Goal: Transaction & Acquisition: Obtain resource

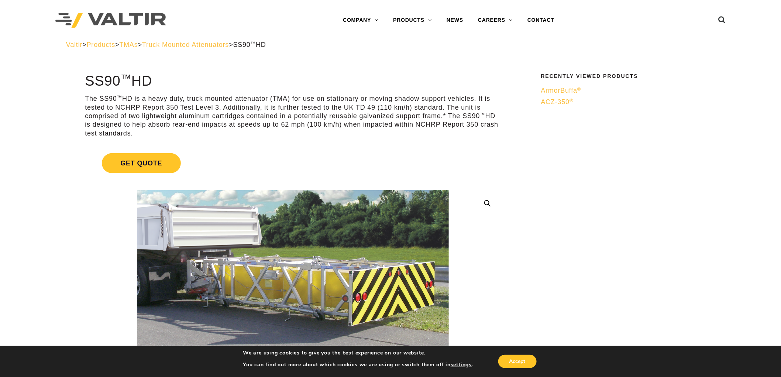
drag, startPoint x: 527, startPoint y: 157, endPoint x: 511, endPoint y: 154, distance: 15.9
click at [281, 163] on link "Get Quote" at bounding box center [293, 163] width 416 height 38
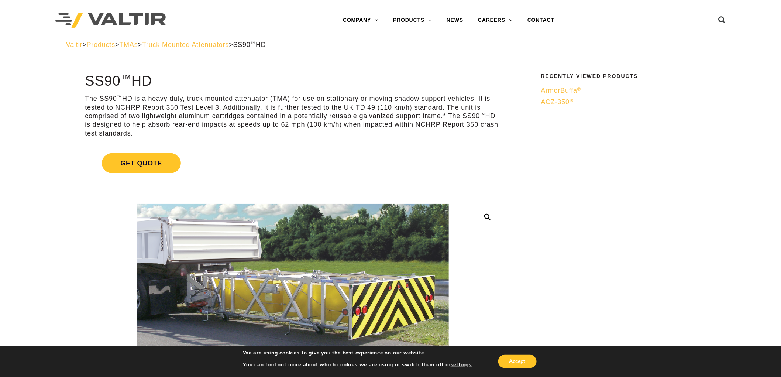
click at [378, 58] on div "Valtir > Products > TMAs > Truck Mounted Attenuators > SS90 ™ HD" at bounding box center [391, 51] width 660 height 20
drag, startPoint x: 168, startPoint y: 86, endPoint x: 63, endPoint y: 85, distance: 105.2
click at [154, 84] on h1 "SS90 ™ HD" at bounding box center [293, 80] width 416 height 15
drag, startPoint x: 86, startPoint y: 78, endPoint x: 207, endPoint y: 72, distance: 121.6
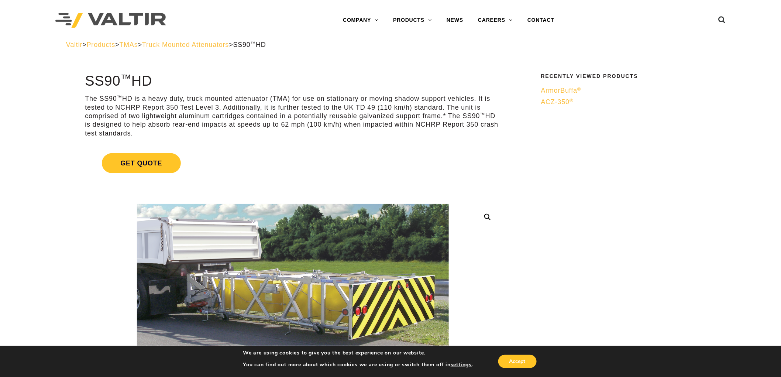
click at [289, 134] on p "The SS90 ™ HD is a heavy duty, truck mounted attenuator (TMA) for use on statio…" at bounding box center [293, 115] width 416 height 43
drag, startPoint x: 136, startPoint y: 134, endPoint x: 90, endPoint y: 92, distance: 61.9
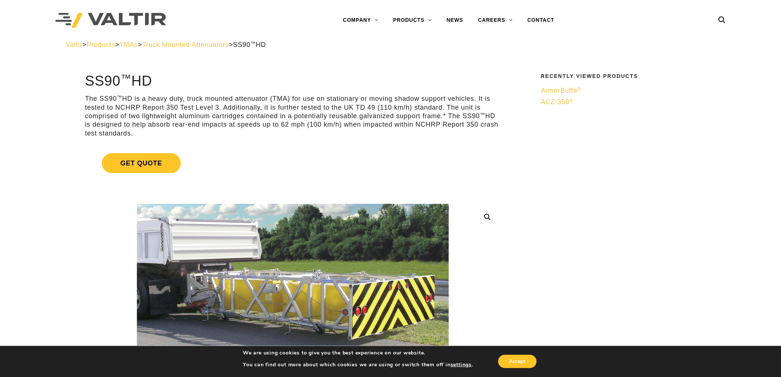
drag, startPoint x: 82, startPoint y: 79, endPoint x: 158, endPoint y: 88, distance: 76.5
click at [162, 87] on h1 "SS90 ™ HD" at bounding box center [293, 80] width 416 height 15
drag, startPoint x: 142, startPoint y: 134, endPoint x: 83, endPoint y: 96, distance: 70.3
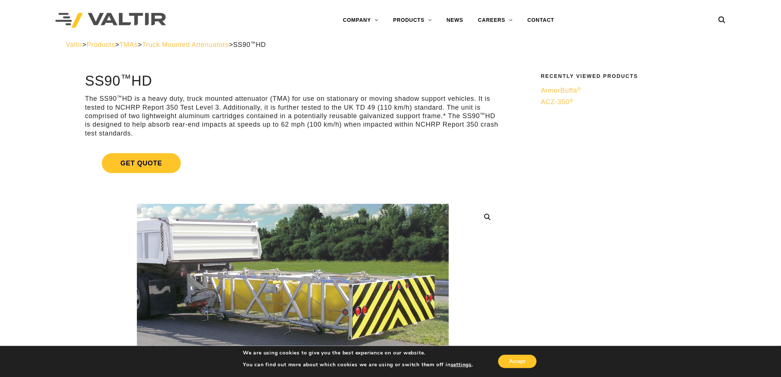
drag, startPoint x: 87, startPoint y: 79, endPoint x: 174, endPoint y: 92, distance: 87.9
click at [163, 80] on h1 "SS90 ™ HD" at bounding box center [293, 80] width 416 height 15
click at [87, 80] on h1 "SS90 ™ HD" at bounding box center [293, 80] width 416 height 15
click at [138, 135] on p "The SS90 ™ HD is a heavy duty, truck mounted attenuator (TMA) for use on statio…" at bounding box center [293, 115] width 416 height 43
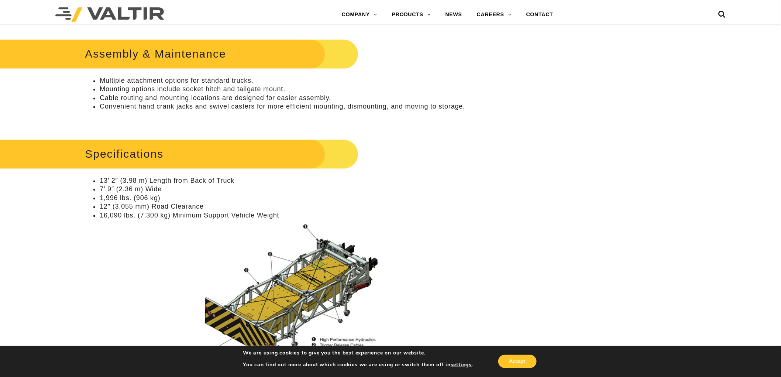
scroll to position [410, 0]
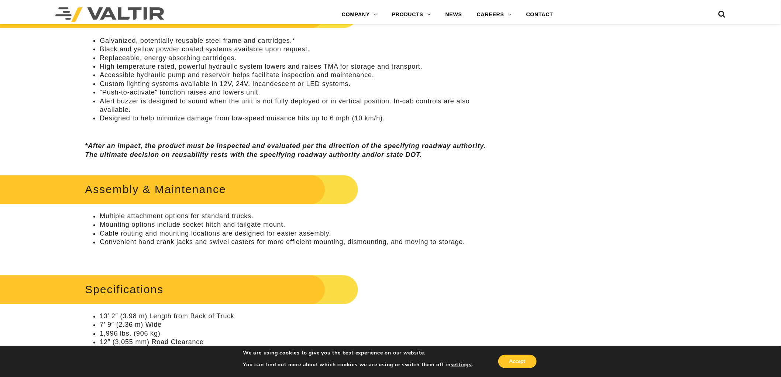
click at [91, 106] on ul "Galvanized, potentially reusable steel frame and cartridges.* Black and yellow …" at bounding box center [293, 80] width 416 height 86
click at [470, 182] on div "Assembly & Maintenance Multiple attachment options for standard trucks. Mountin…" at bounding box center [293, 215] width 416 height 87
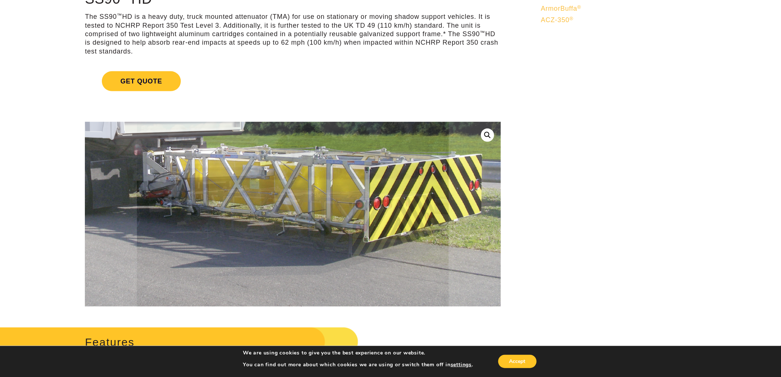
scroll to position [41, 0]
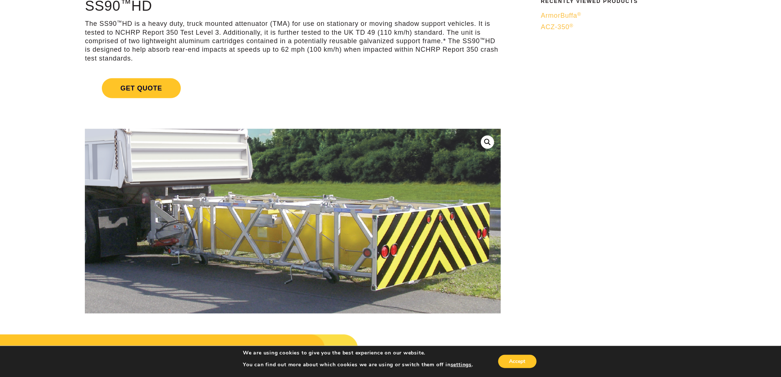
scroll to position [164, 0]
